Goal: Task Accomplishment & Management: Manage account settings

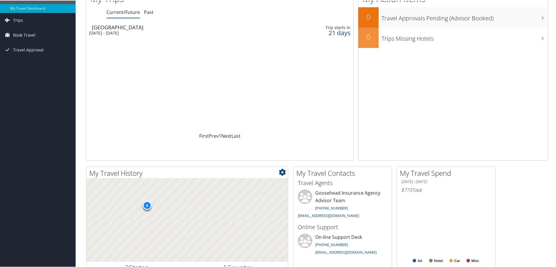
scroll to position [29, 0]
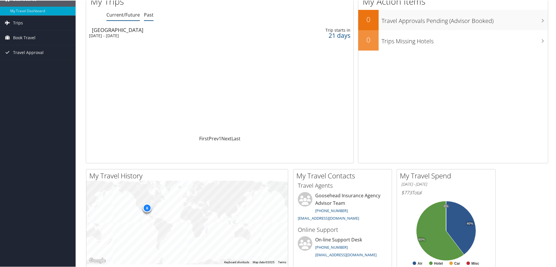
click at [149, 17] on link "Past" at bounding box center [149, 14] width 10 height 6
click at [136, 34] on div "[DATE] - [DATE]" at bounding box center [171, 35] width 165 height 5
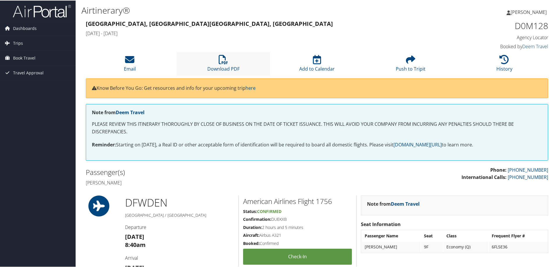
click at [233, 64] on li "Download PDF" at bounding box center [223, 63] width 94 height 24
